Goal: Task Accomplishment & Management: Use online tool/utility

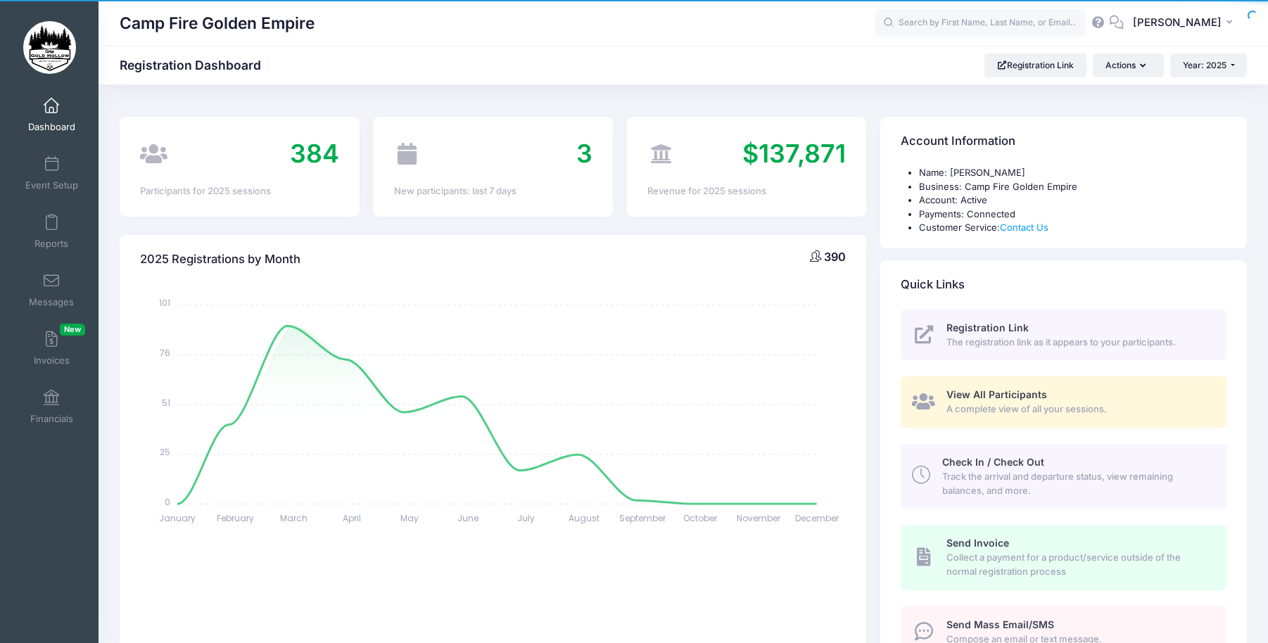
select select
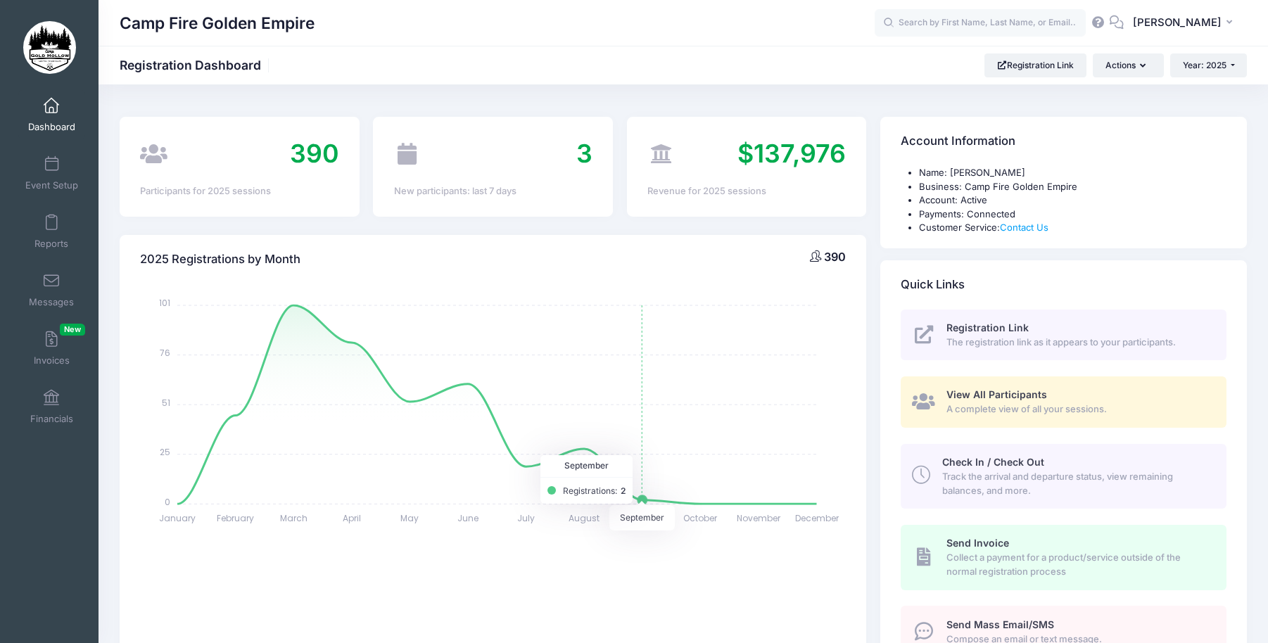
click at [618, 491] on icon "January January February February March March April April May May June June Jul…" at bounding box center [493, 407] width 706 height 246
click at [636, 522] on tspan "September" at bounding box center [642, 518] width 47 height 12
click at [51, 225] on span at bounding box center [51, 222] width 0 height 15
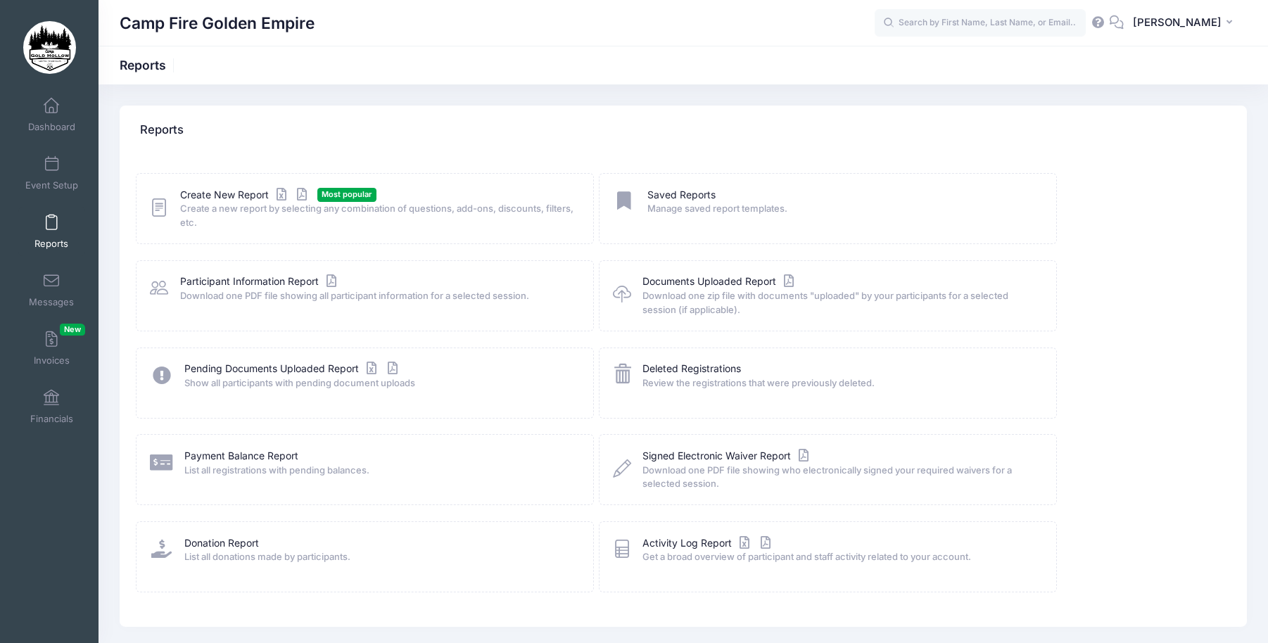
click at [346, 195] on span "Most popular" at bounding box center [346, 194] width 59 height 13
click at [156, 206] on icon at bounding box center [159, 208] width 18 height 22
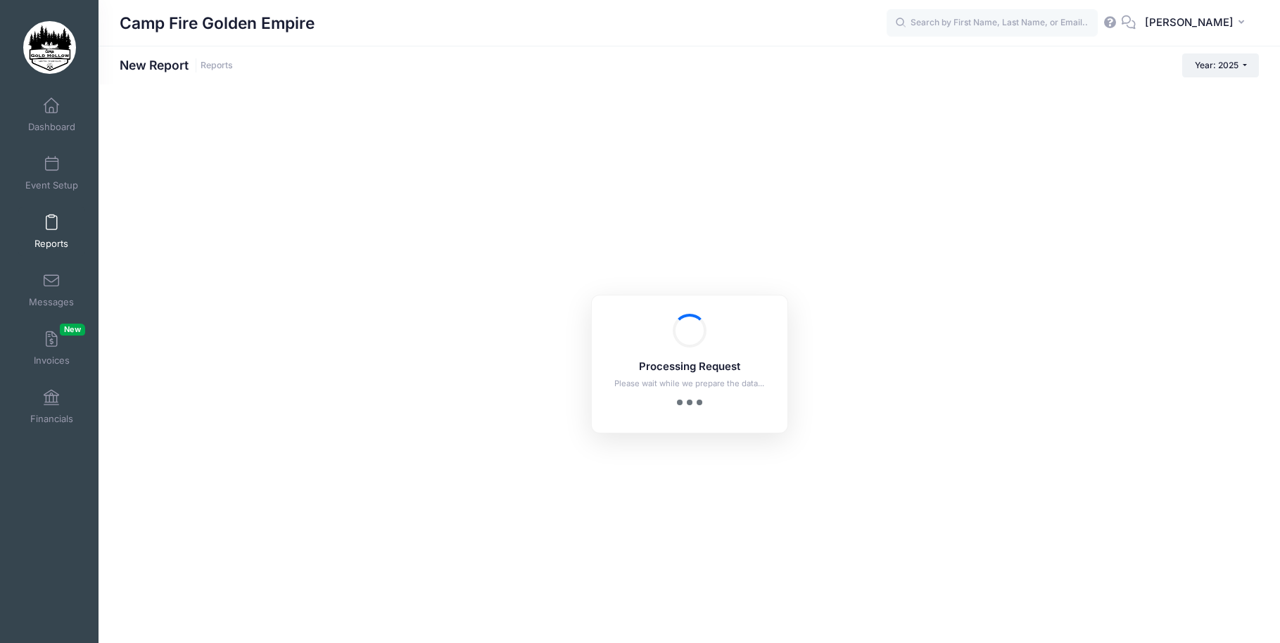
checkbox input "true"
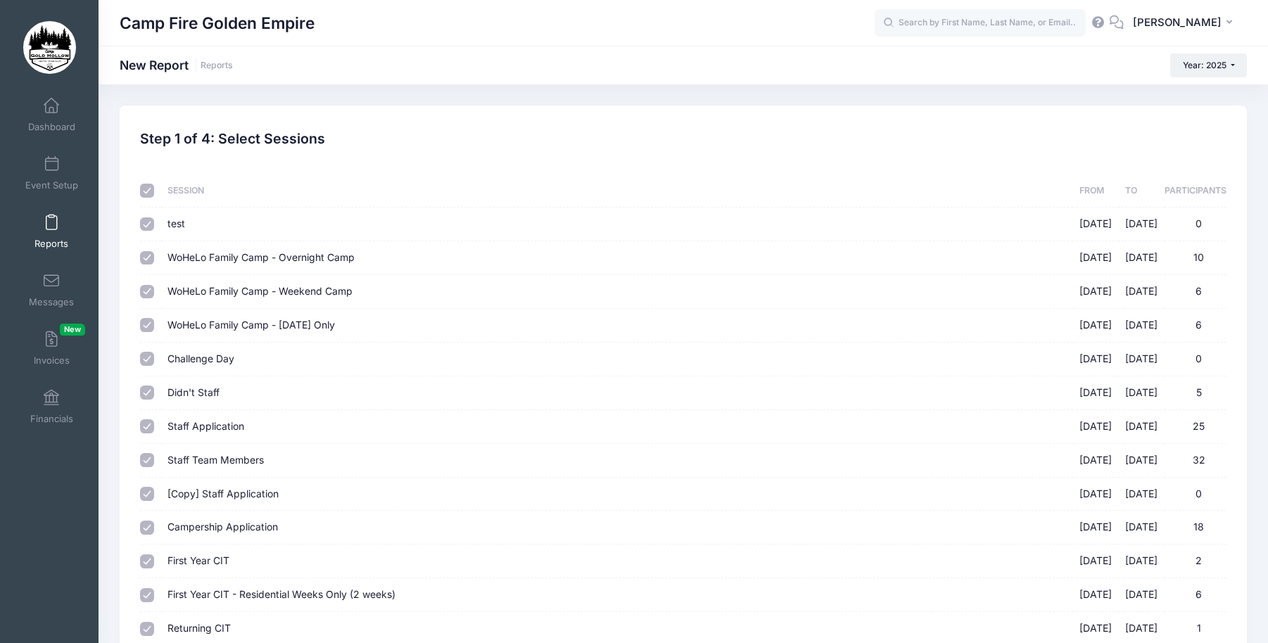
click at [144, 184] on input "checkbox" at bounding box center [147, 191] width 14 height 14
checkbox input "false"
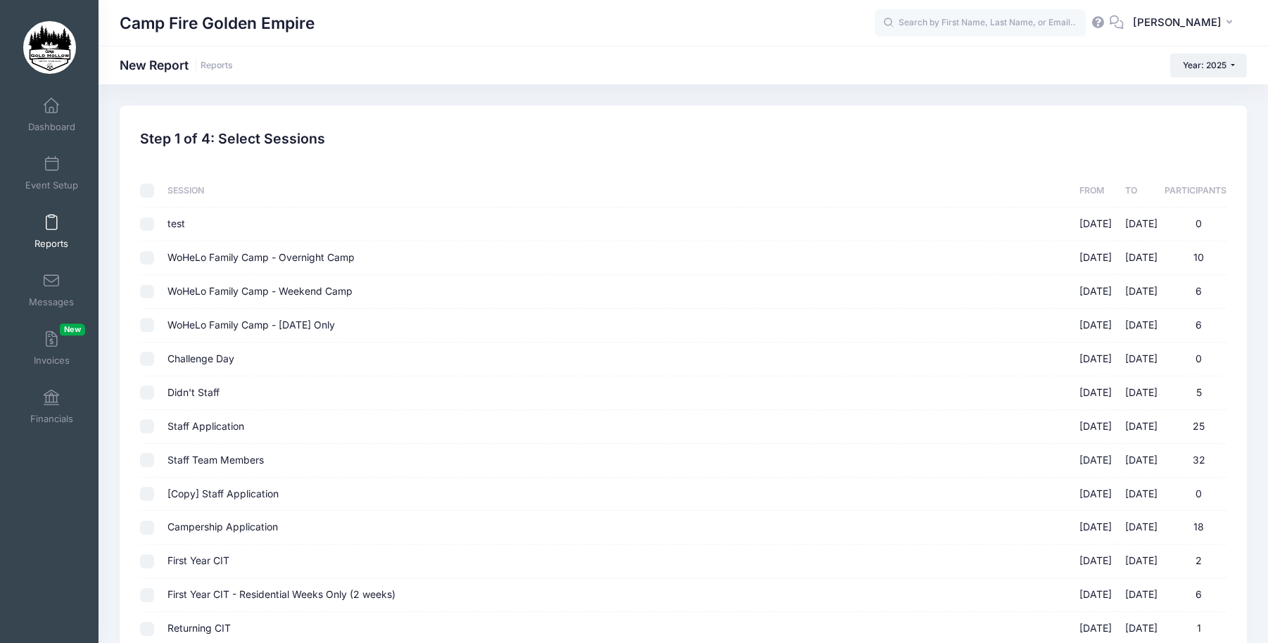
checkbox input "false"
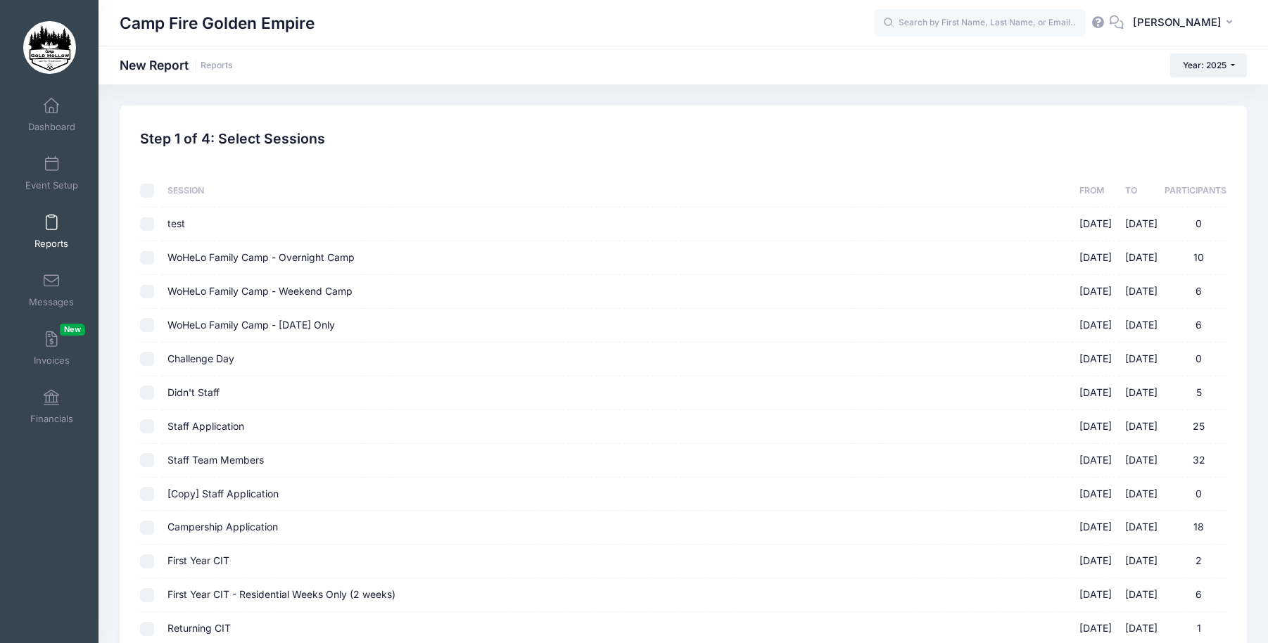
checkbox input "false"
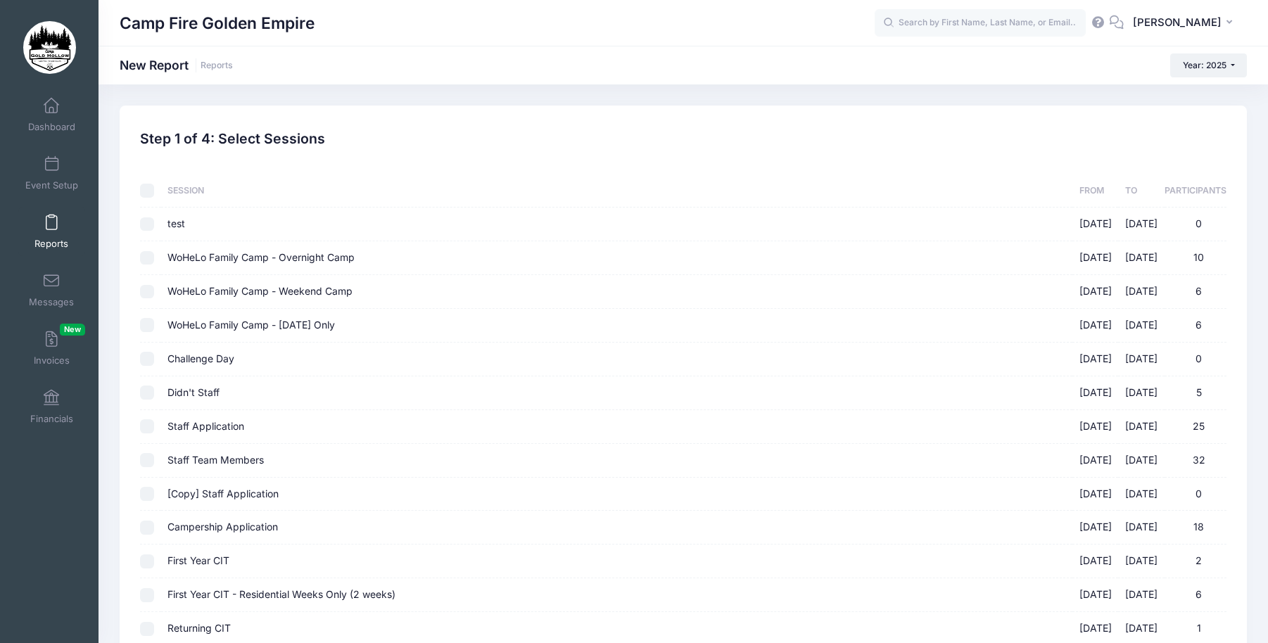
checkbox input "false"
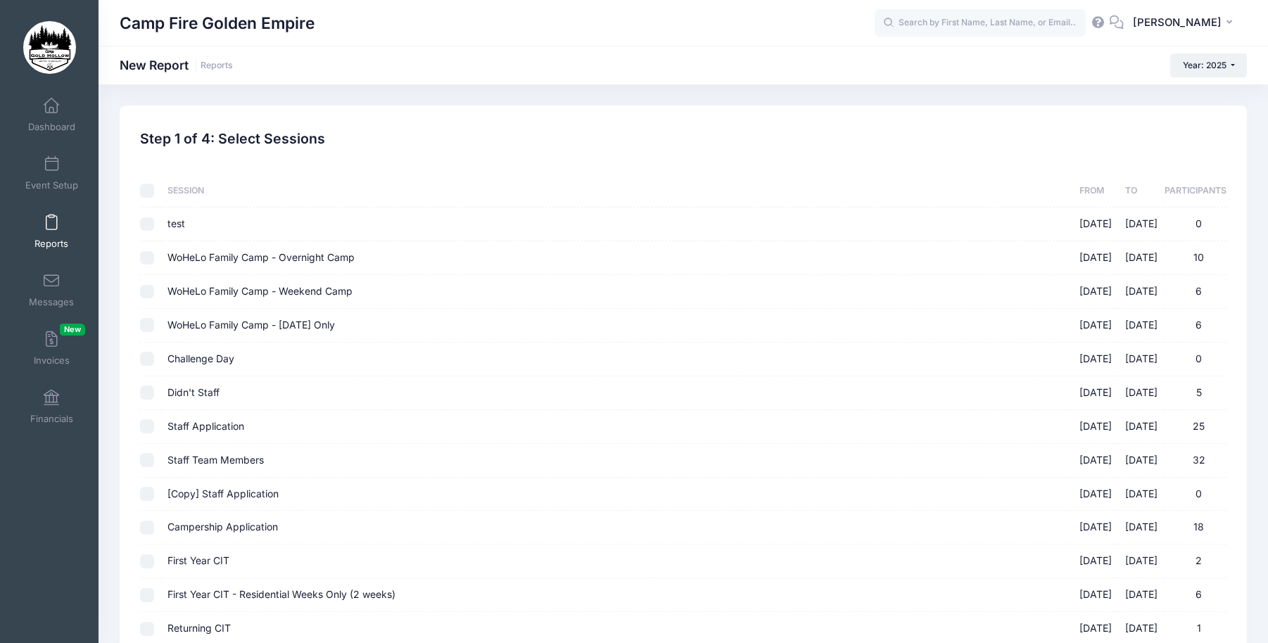
checkbox input "false"
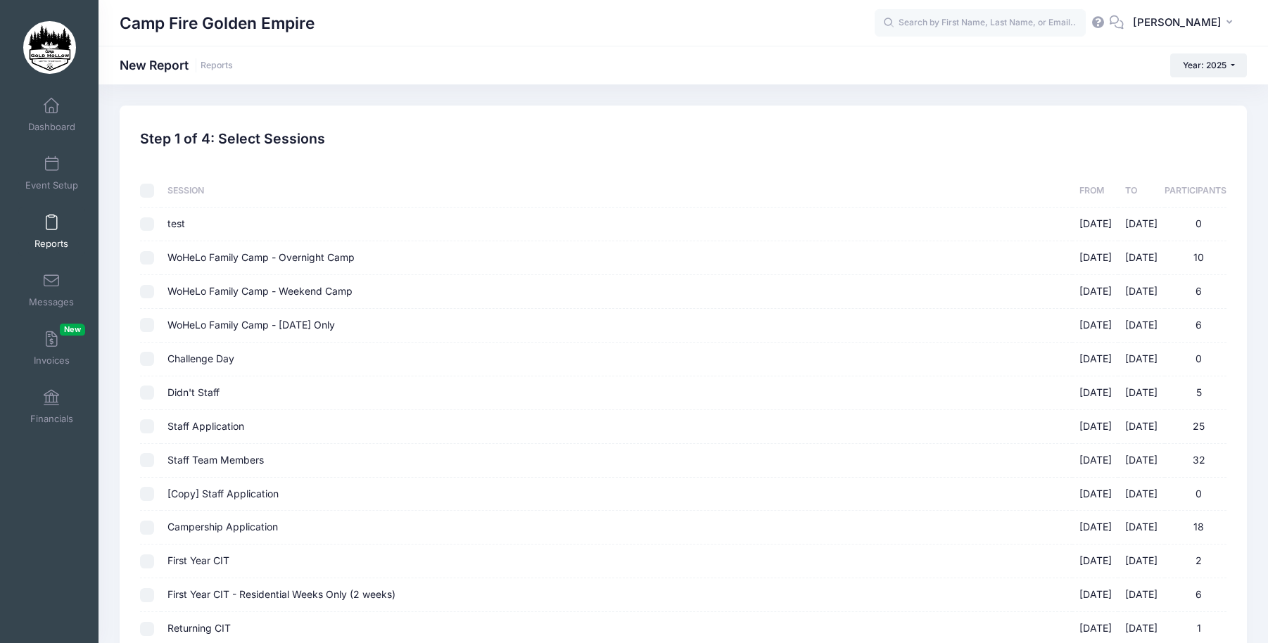
checkbox input "false"
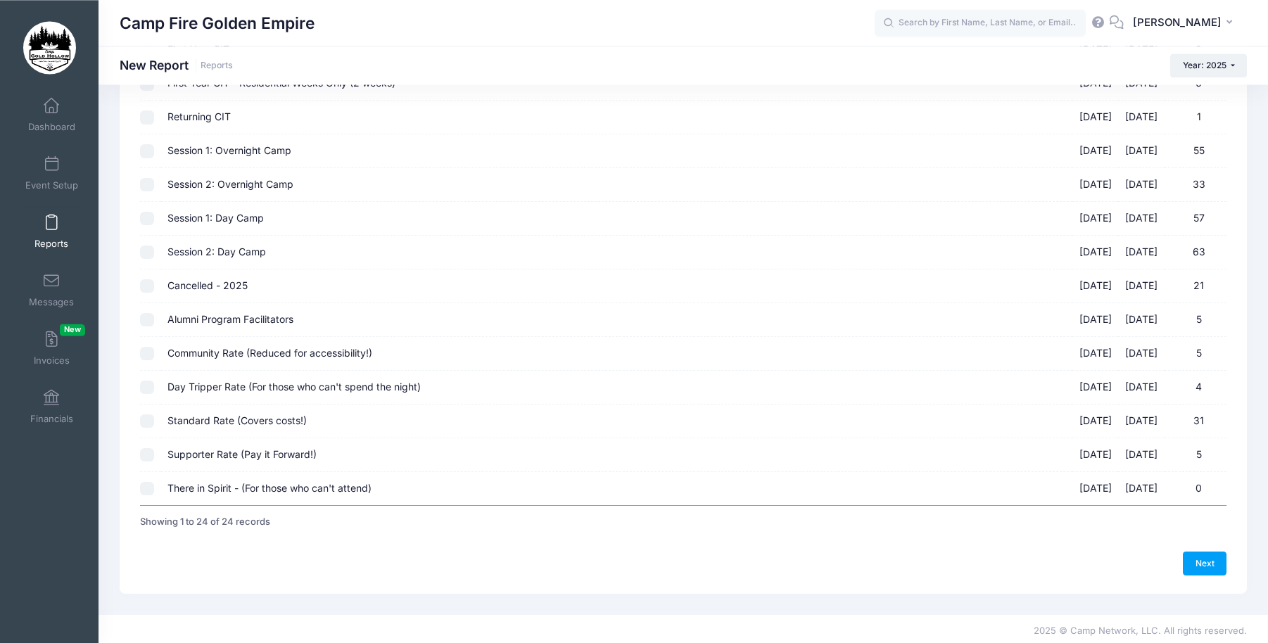
scroll to position [516, 0]
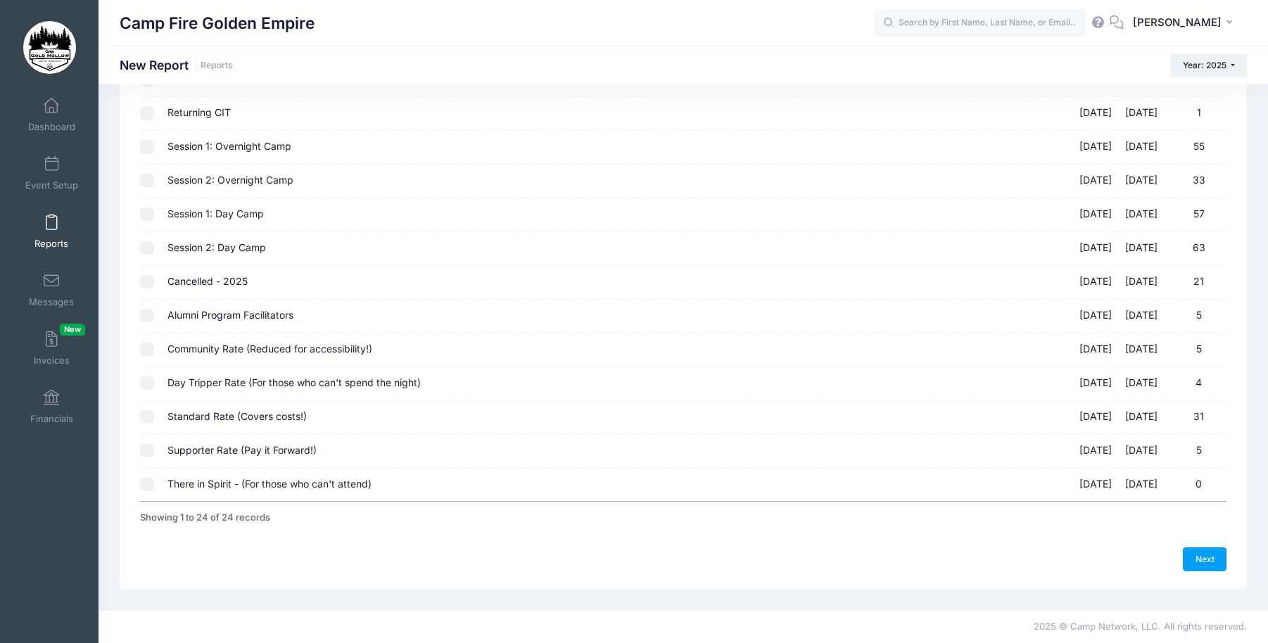
click at [145, 313] on input "Alumni Program Facilitators [DATE] - [DATE] 5" at bounding box center [147, 316] width 14 height 14
checkbox input "true"
click at [146, 345] on input "Community Rate (Reduced for accessibility!) [DATE] - [DATE] 5" at bounding box center [147, 350] width 14 height 14
checkbox input "true"
click at [143, 382] on input "Day Tripper Rate (For those who can't spend the night) [DATE] - [DATE] 4" at bounding box center [147, 384] width 14 height 14
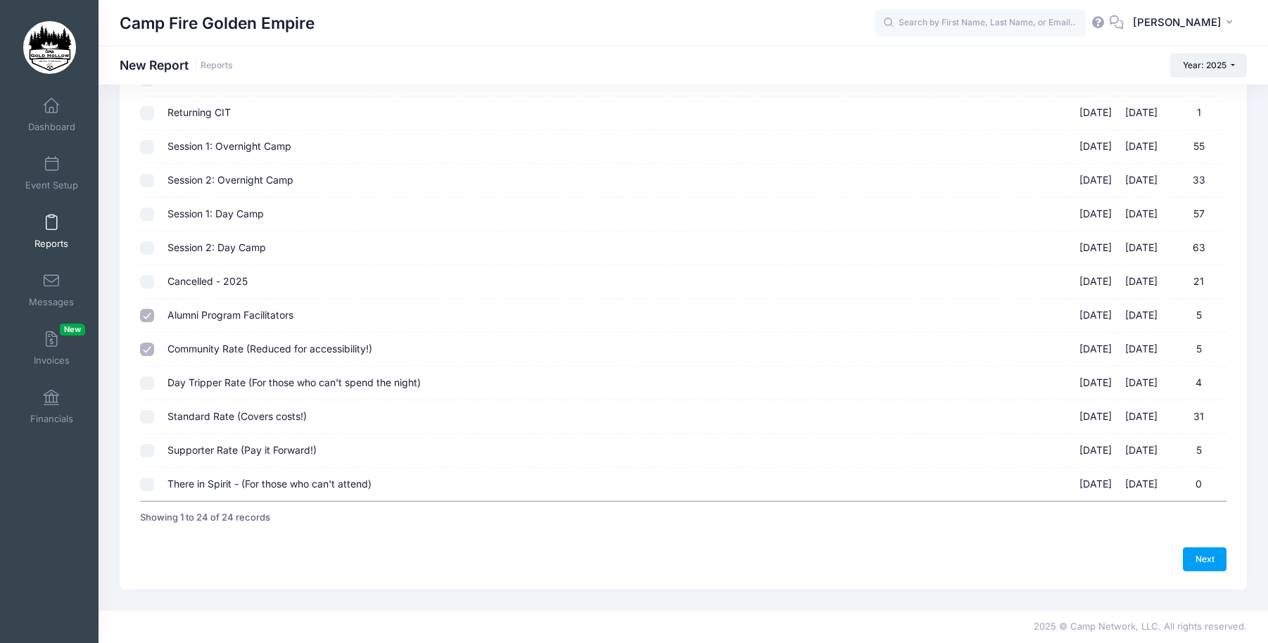
checkbox input "true"
click at [144, 414] on input "Standard Rate (Covers costs!) [DATE] - [DATE] 31" at bounding box center [147, 417] width 14 height 14
checkbox input "true"
click at [146, 448] on input "Supporter Rate (Pay it Forward!) [DATE] - [DATE] 5" at bounding box center [147, 451] width 14 height 14
checkbox input "true"
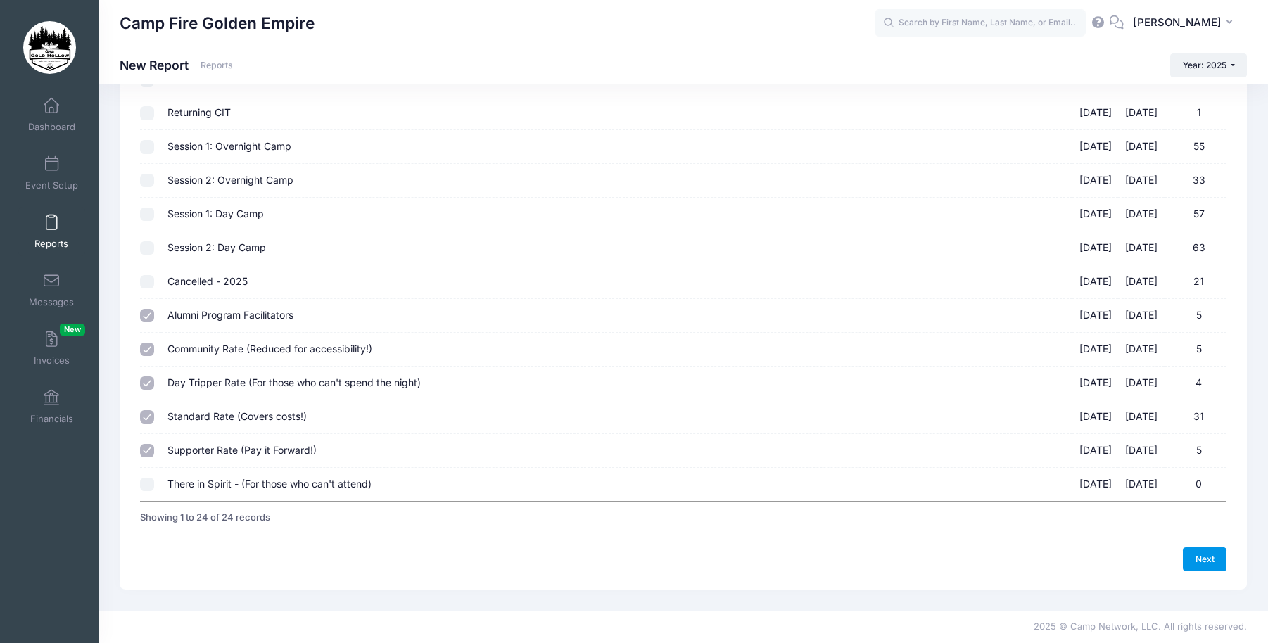
click at [1204, 555] on link "Next" at bounding box center [1205, 560] width 44 height 24
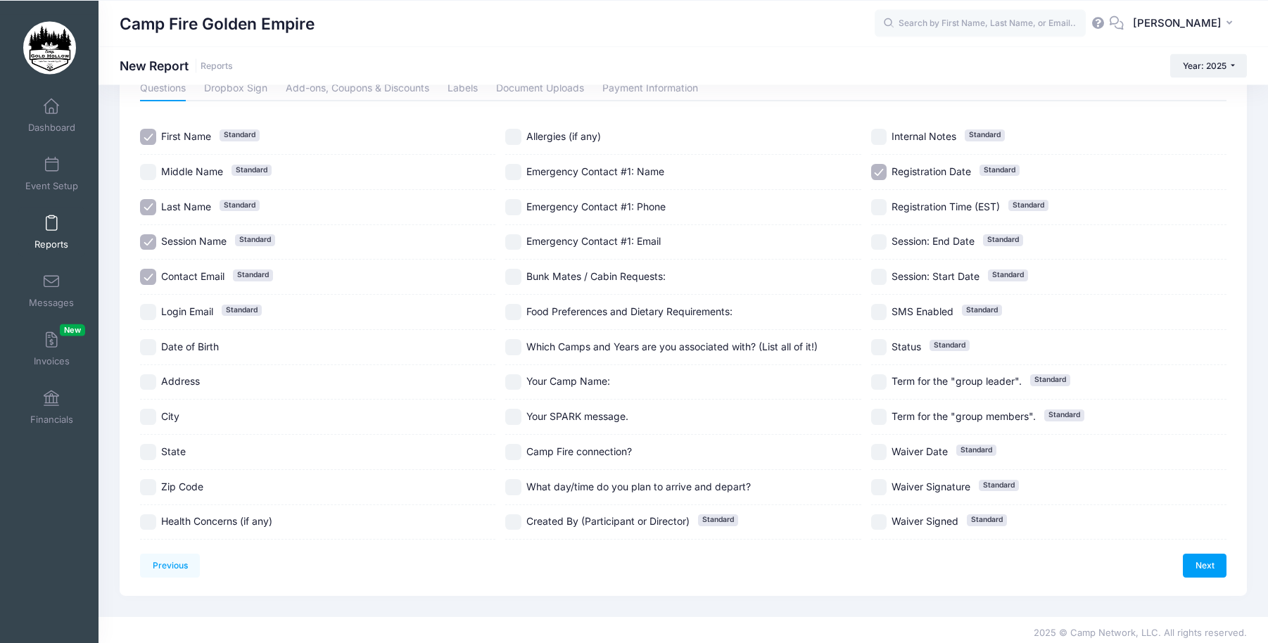
scroll to position [85, 0]
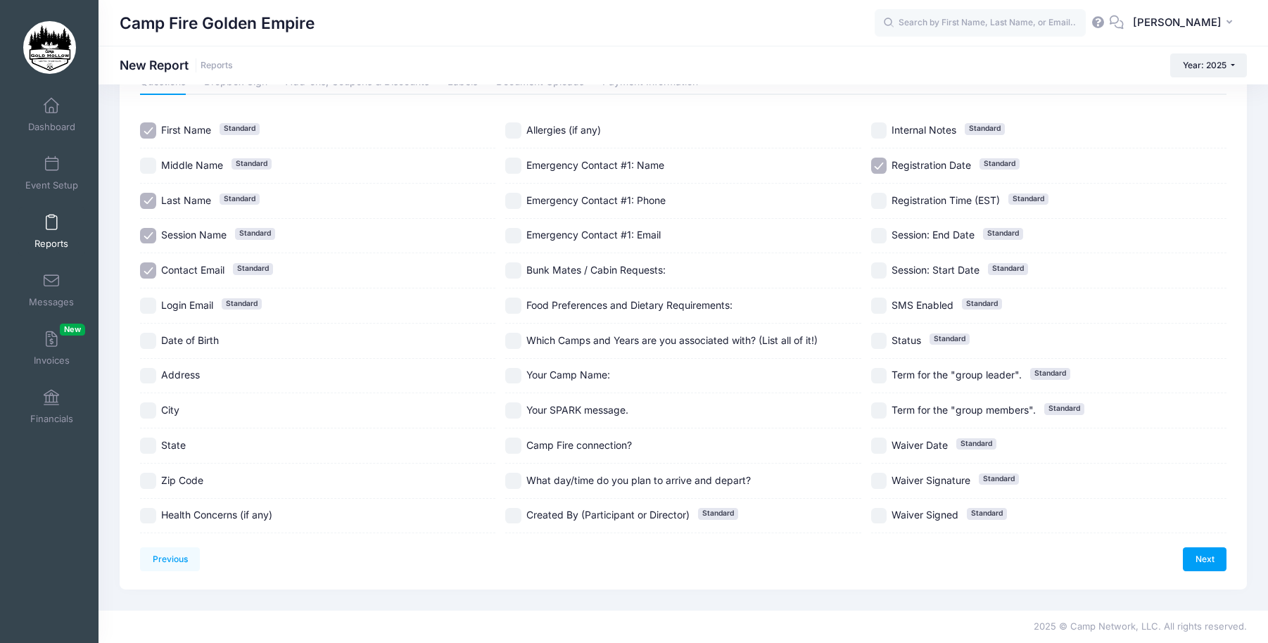
click at [144, 337] on input "Date of Birth" at bounding box center [148, 341] width 16 height 16
checkbox input "true"
click at [514, 129] on input "Allergies (if any)" at bounding box center [513, 130] width 16 height 16
checkbox input "true"
click at [510, 305] on input "Food Preferences and Dietary Requirements:" at bounding box center [513, 306] width 16 height 16
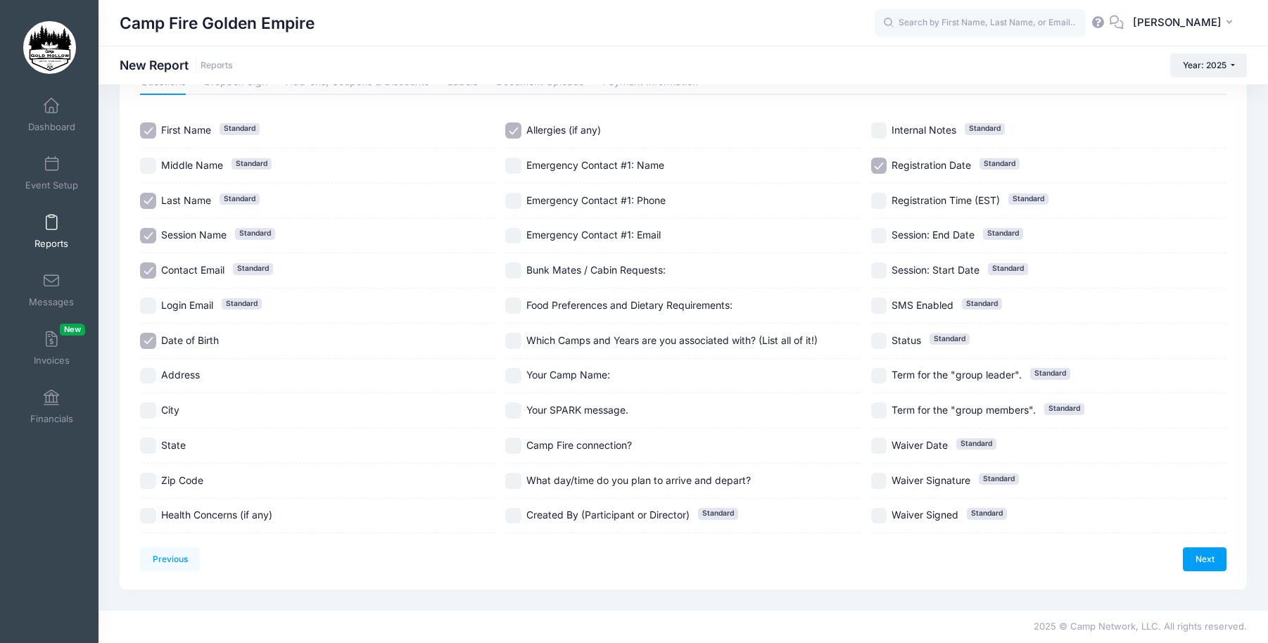
checkbox input "true"
click at [510, 267] on input "Bunk Mates / Cabin Requests:" at bounding box center [513, 271] width 16 height 16
checkbox input "true"
click at [148, 515] on input "Health Concerns (if any)" at bounding box center [148, 516] width 16 height 16
checkbox input "true"
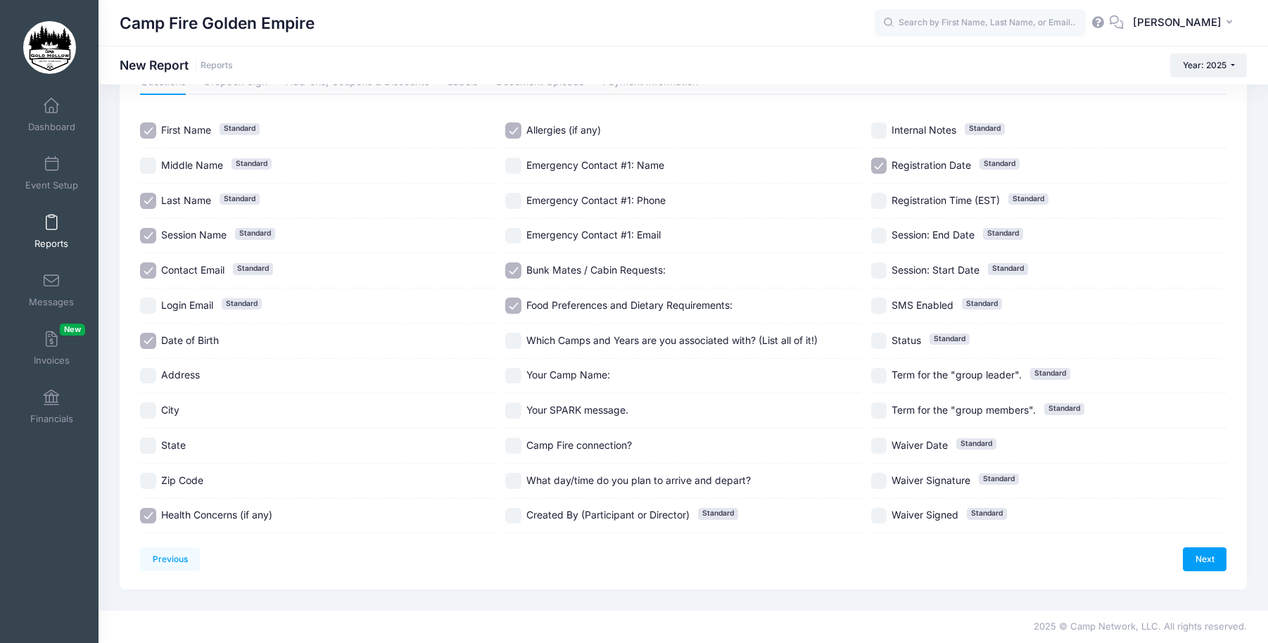
click at [513, 371] on input "Your Camp Name:" at bounding box center [513, 376] width 16 height 16
checkbox input "true"
click at [1204, 555] on link "Next" at bounding box center [1205, 560] width 44 height 24
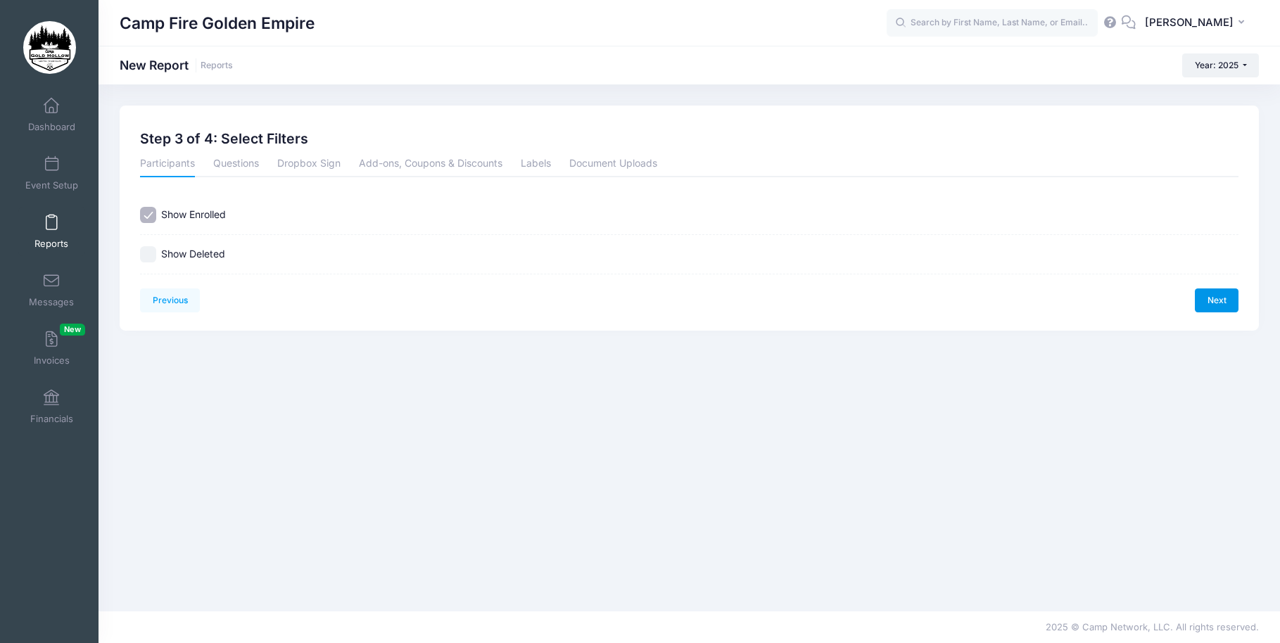
click at [1215, 298] on link "Next" at bounding box center [1217, 301] width 44 height 24
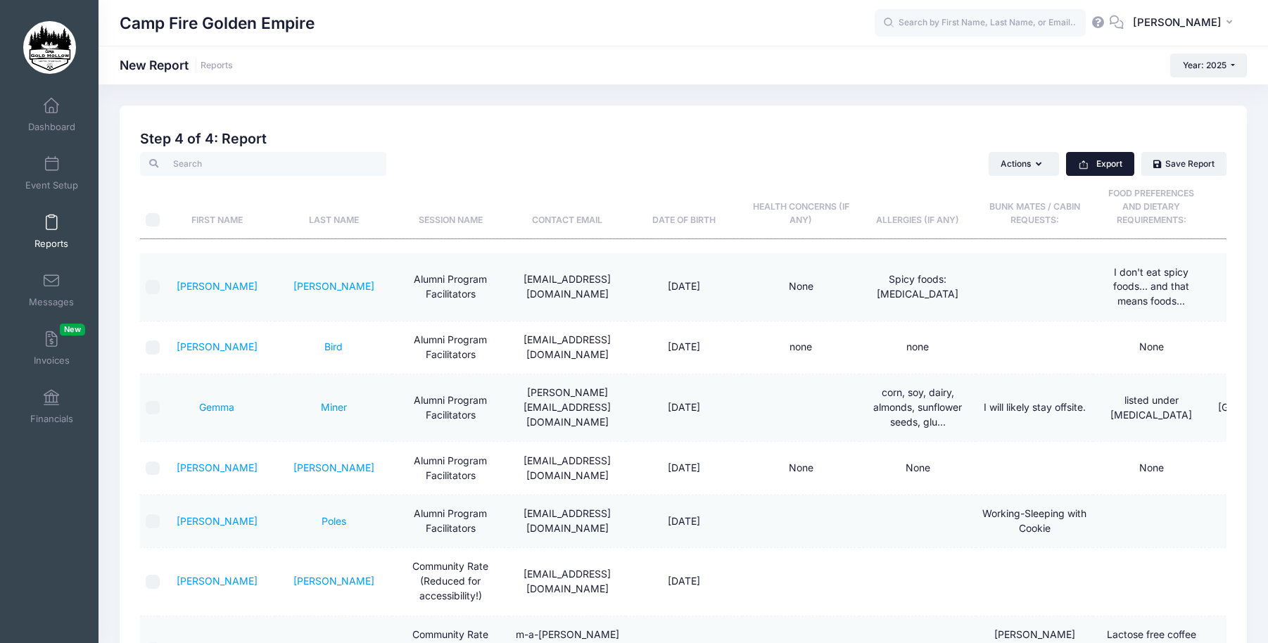
click at [1086, 163] on icon "button" at bounding box center [1083, 164] width 11 height 11
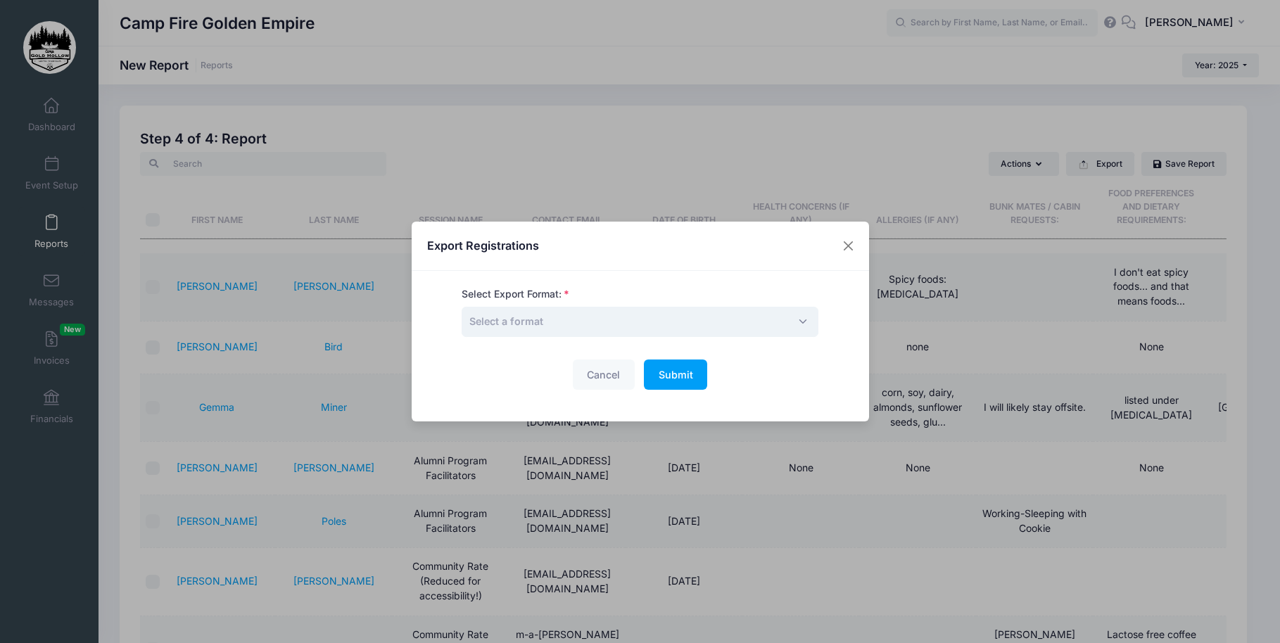
click at [795, 316] on span "Select a format" at bounding box center [640, 322] width 357 height 30
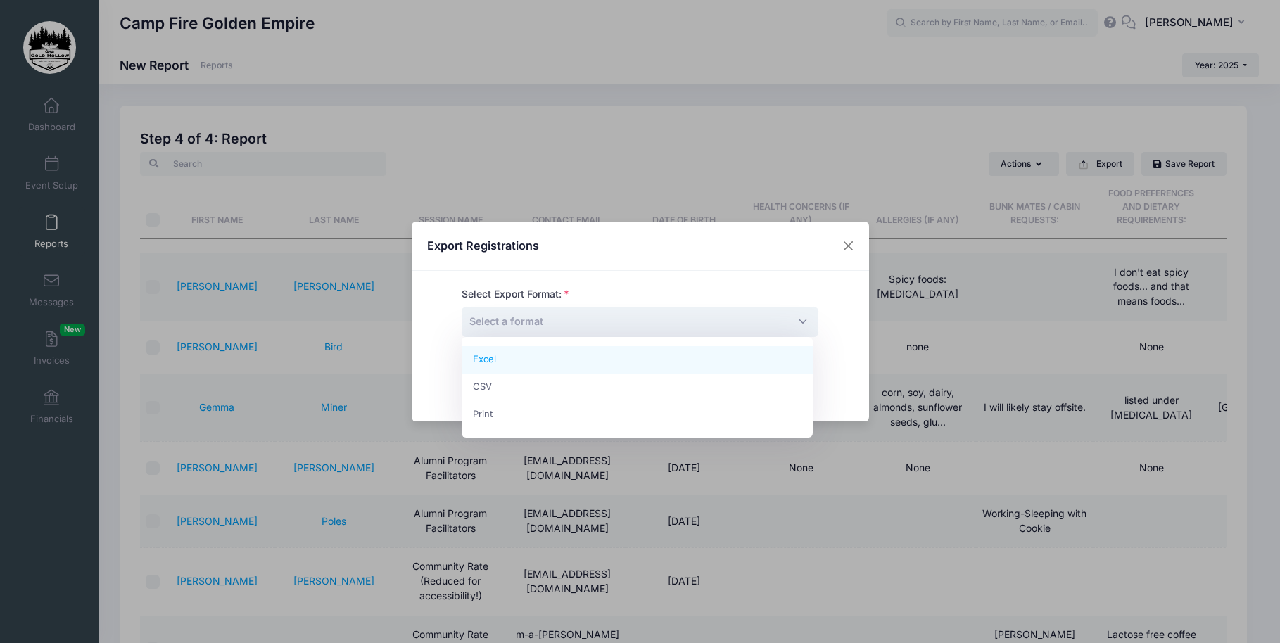
select select "excel"
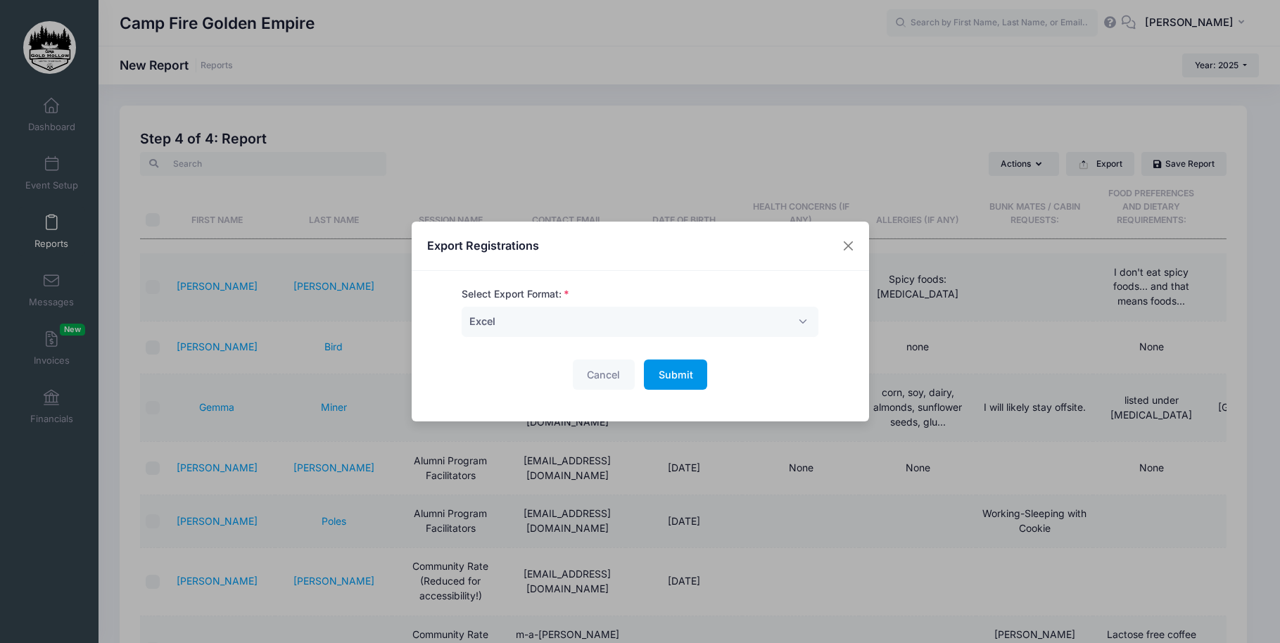
click at [669, 372] on span "Submit" at bounding box center [676, 375] width 34 height 12
